Goal: Complete application form: Complete application form

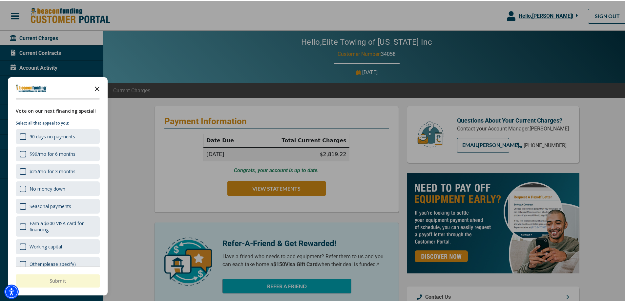
click at [96, 88] on polygon "Close the survey" at bounding box center [97, 87] width 5 height 5
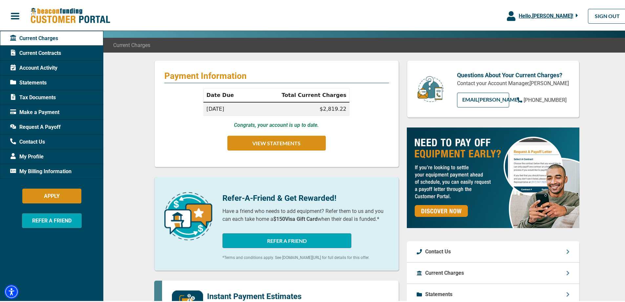
scroll to position [66, 0]
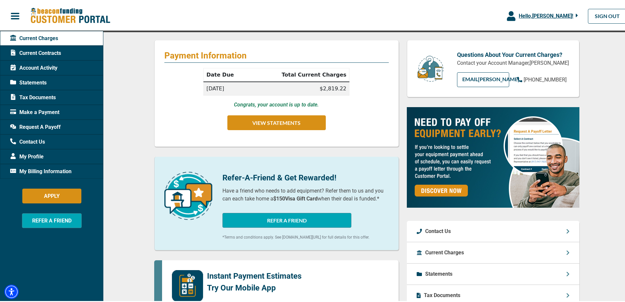
click at [41, 53] on span "Current Contracts" at bounding box center [35, 52] width 51 height 8
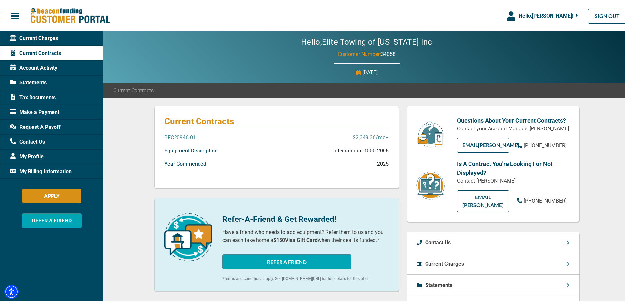
click at [382, 139] on p "$2,349.36 /mo" at bounding box center [371, 136] width 36 height 8
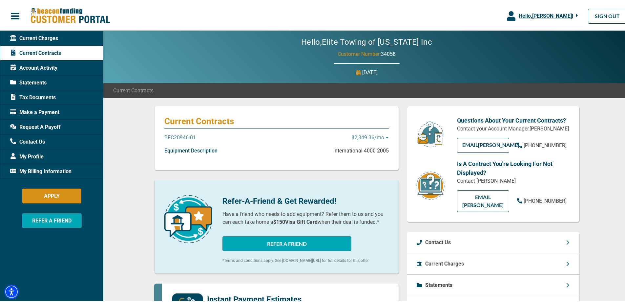
click at [386, 137] on icon at bounding box center [387, 136] width 3 height 2
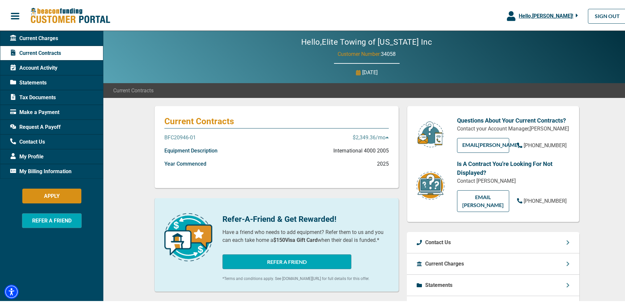
click at [47, 111] on span "Make a Payment" at bounding box center [34, 111] width 49 height 8
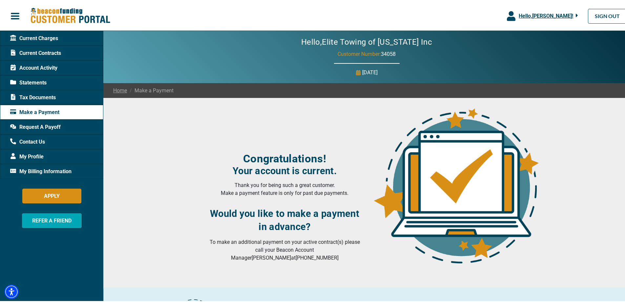
click at [161, 92] on span "Make a Payment" at bounding box center [150, 89] width 47 height 8
click at [50, 53] on span "Current Contracts" at bounding box center [35, 52] width 51 height 8
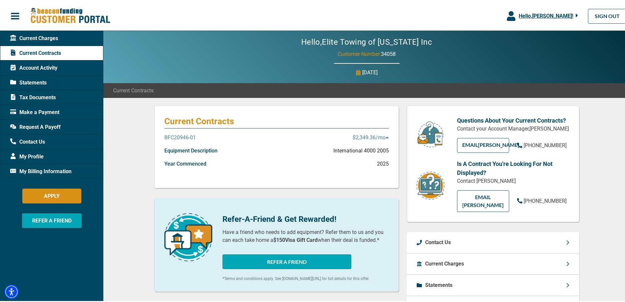
click at [186, 130] on div "Current Contracts BFC20946-01 $2,349.36 /mo Equipment Description International…" at bounding box center [276, 146] width 245 height 82
click at [184, 136] on p "BFC20946-01" at bounding box center [180, 136] width 32 height 8
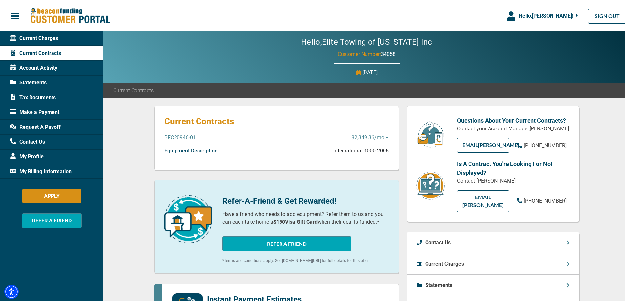
click at [185, 135] on p "BFC20946-01" at bounding box center [180, 136] width 32 height 8
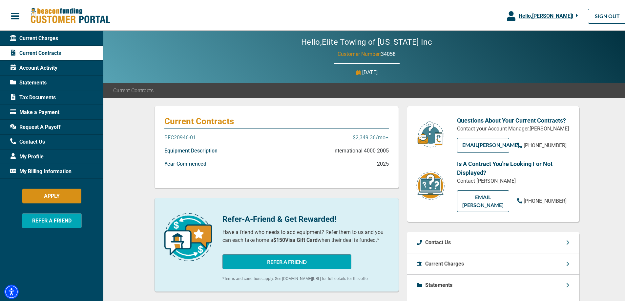
click at [386, 137] on icon at bounding box center [387, 136] width 3 height 2
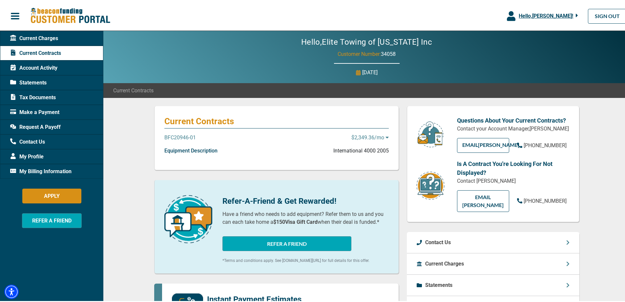
click at [386, 137] on icon at bounding box center [387, 135] width 3 height 5
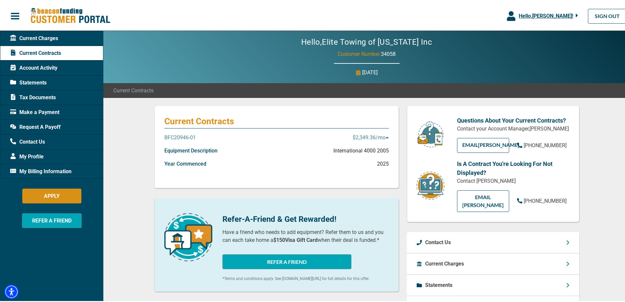
click at [42, 71] on div "Account Activity" at bounding box center [51, 66] width 103 height 15
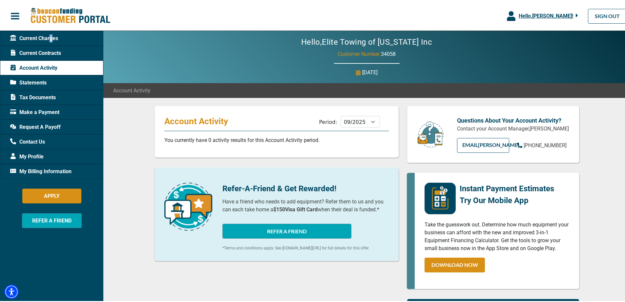
click at [51, 36] on span "Current Charges" at bounding box center [34, 37] width 48 height 8
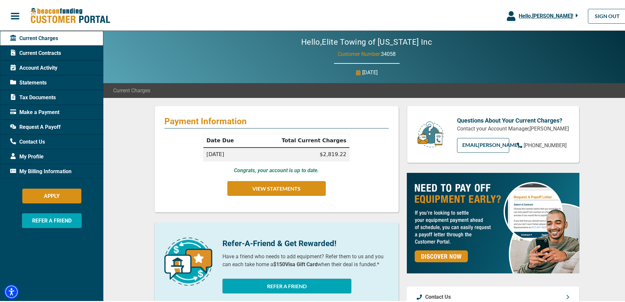
click at [308, 171] on p "Congrats, your account is up to date." at bounding box center [276, 169] width 85 height 8
click at [298, 187] on button "VIEW STATEMENTS" at bounding box center [276, 187] width 98 height 15
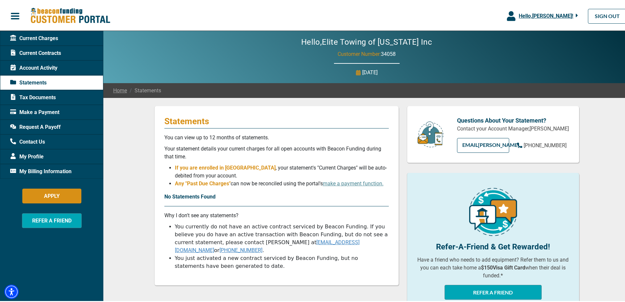
click at [38, 41] on div "Current Charges" at bounding box center [51, 37] width 103 height 15
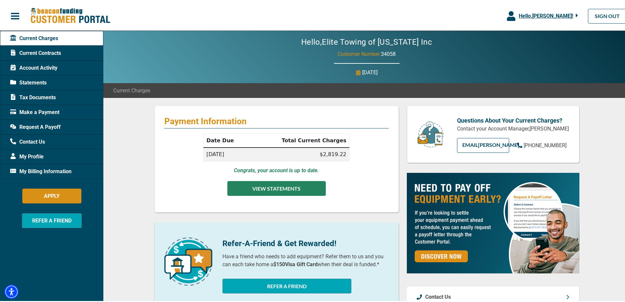
click at [286, 188] on button "VIEW STATEMENTS" at bounding box center [276, 187] width 98 height 15
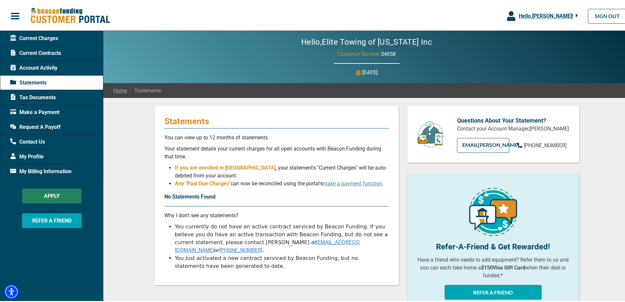
click at [48, 195] on button "APPLY" at bounding box center [51, 194] width 59 height 15
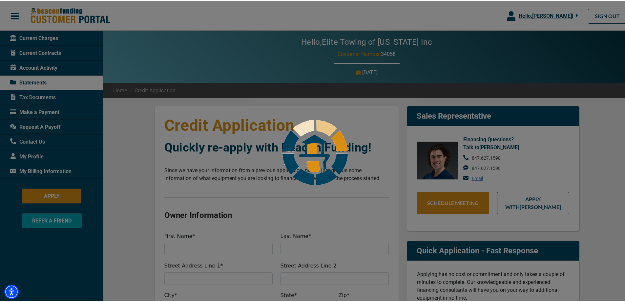
select select "25"
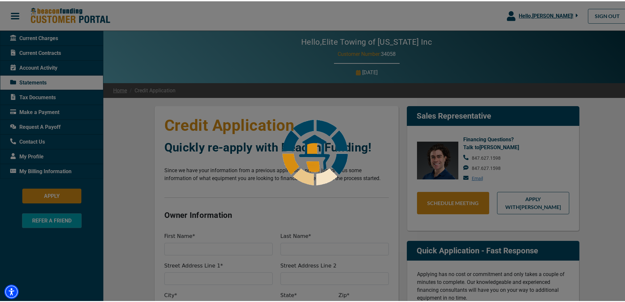
select select "1"
select select "25"
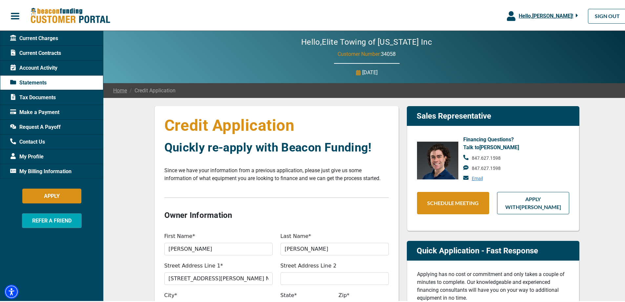
type input "33%"
click at [10, 21] on button "button" at bounding box center [15, 15] width 30 height 14
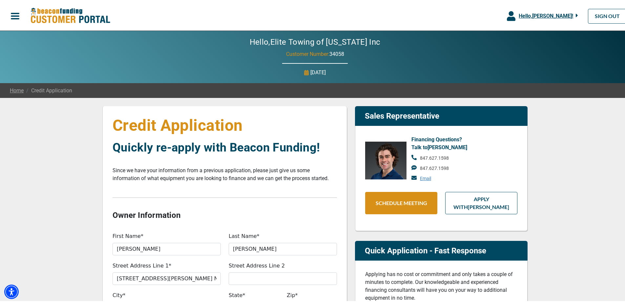
click at [554, 13] on span "Hello, [PERSON_NAME] !" at bounding box center [546, 14] width 54 height 6
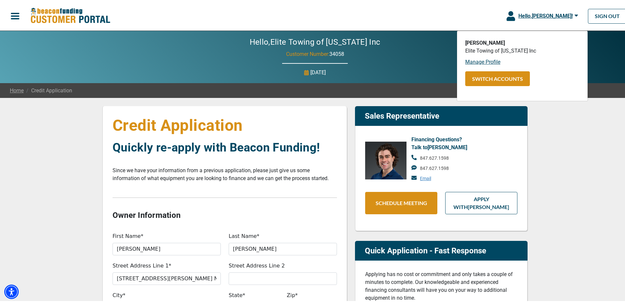
click at [545, 58] on li "Manage Profile" at bounding box center [522, 61] width 114 height 8
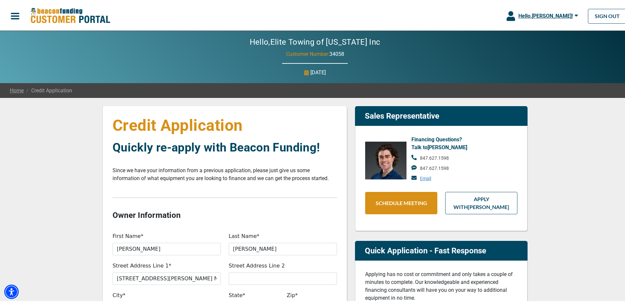
click at [474, 195] on link "APPLY WITH [PERSON_NAME]" at bounding box center [481, 201] width 72 height 22
click at [426, 176] on link "Email" at bounding box center [425, 177] width 11 height 7
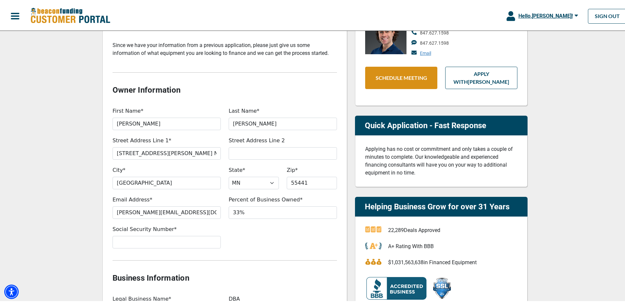
scroll to position [164, 0]
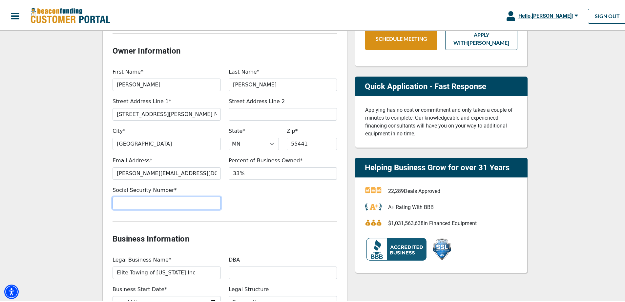
click at [190, 200] on input "Social Security Number*" at bounding box center [167, 201] width 108 height 12
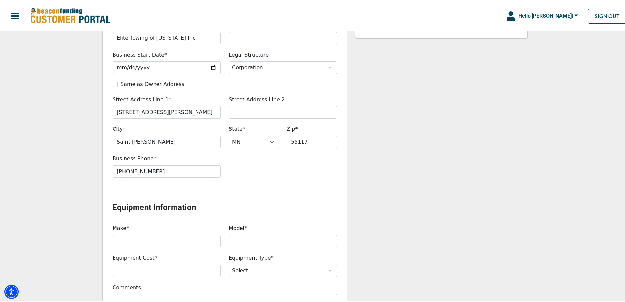
scroll to position [427, 0]
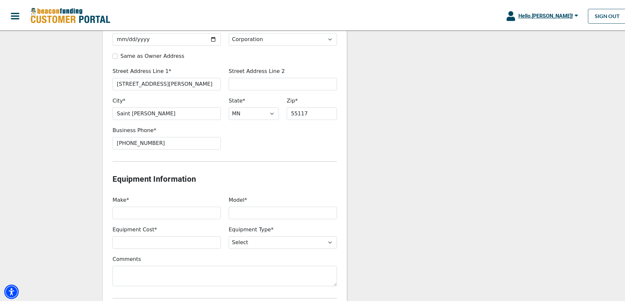
type input "470-31-5357"
click at [190, 211] on input "Make*" at bounding box center [167, 211] width 108 height 12
type input "International"
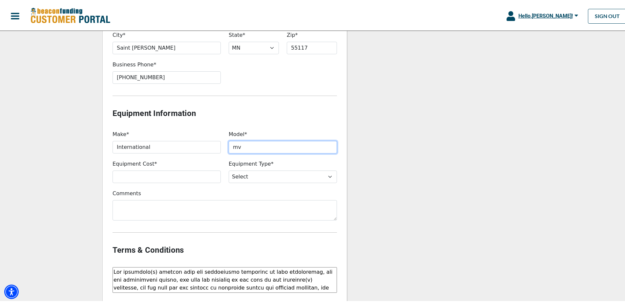
type input "m"
type input "MV"
click at [169, 174] on input "Equipment Cost*" at bounding box center [167, 175] width 108 height 12
type input "$156,756"
click at [307, 176] on select "Select Backhoe Boom/Bucket Truck Chipper Commercial Mower Commercial Truck Othe…" at bounding box center [283, 175] width 108 height 12
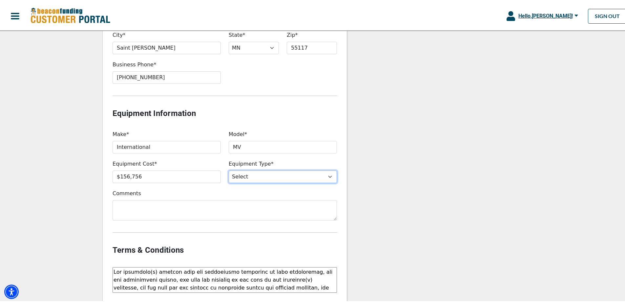
select select "5"
click at [229, 169] on select "Select Backhoe Boom/Bucket Truck Chipper Commercial Mower Commercial Truck Othe…" at bounding box center [283, 175] width 108 height 12
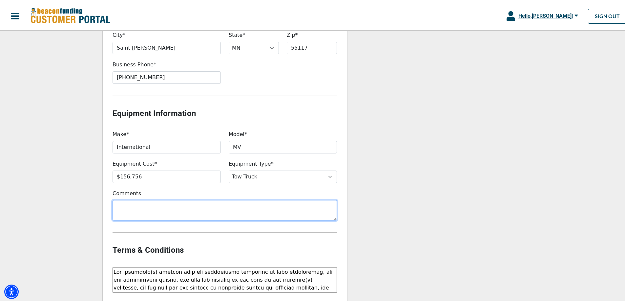
click at [198, 208] on textarea "Comments" at bounding box center [225, 209] width 225 height 20
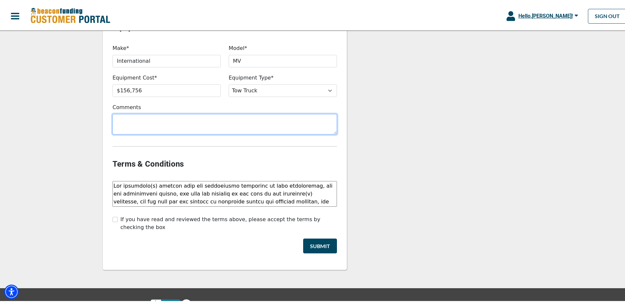
scroll to position [588, 0]
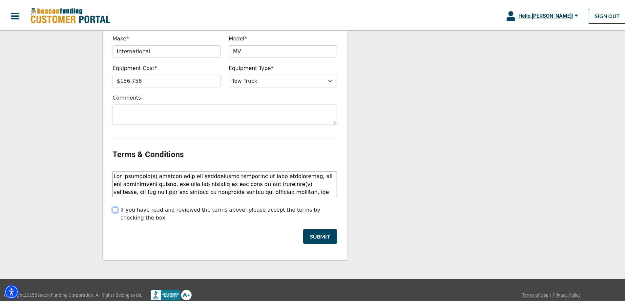
click at [113, 207] on input "If you have read and reviewed the terms above, please accept the terms by check…" at bounding box center [115, 208] width 5 height 5
checkbox input "true"
click at [185, 160] on div "Terms & Conditions" at bounding box center [225, 155] width 232 height 16
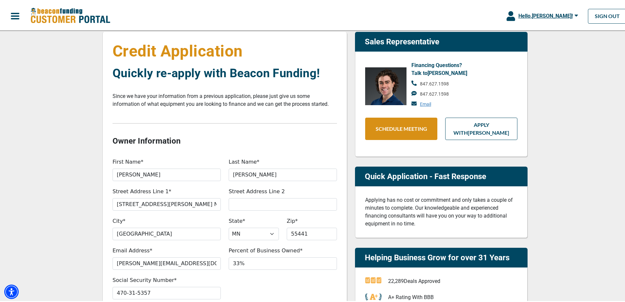
scroll to position [0, 0]
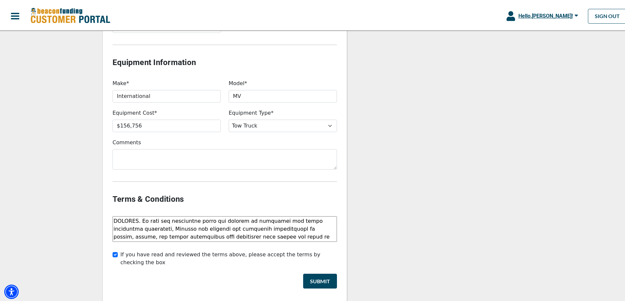
scroll to position [588, 0]
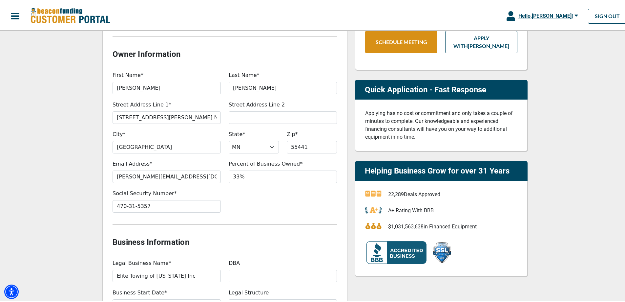
scroll to position [0, 0]
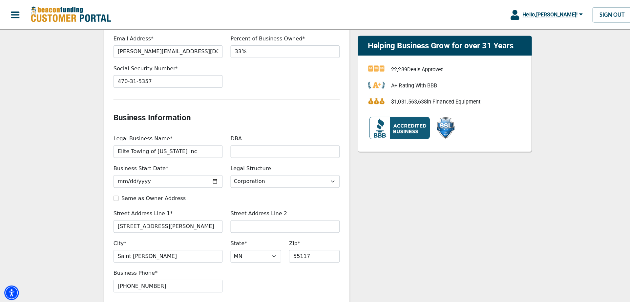
scroll to position [427, 0]
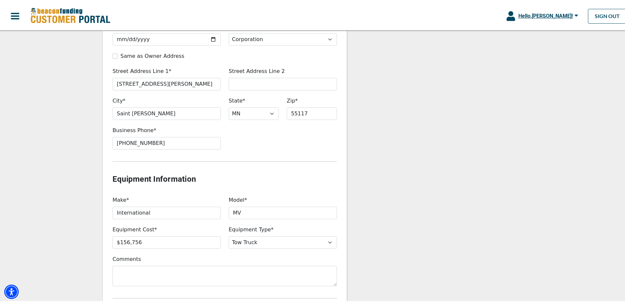
click at [46, 155] on div "Credit Application Quickly re-apply with Beacon Funding! Since we have your inf…" at bounding box center [315, 54] width 630 height 768
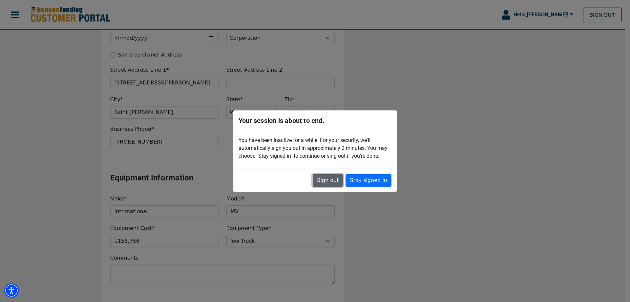
click at [343, 180] on button "Sign out" at bounding box center [328, 180] width 30 height 12
